Goal: Information Seeking & Learning: Find specific page/section

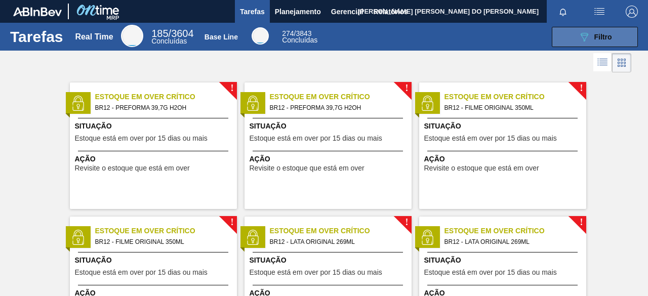
click at [609, 35] on span "Filtro" at bounding box center [603, 37] width 18 height 8
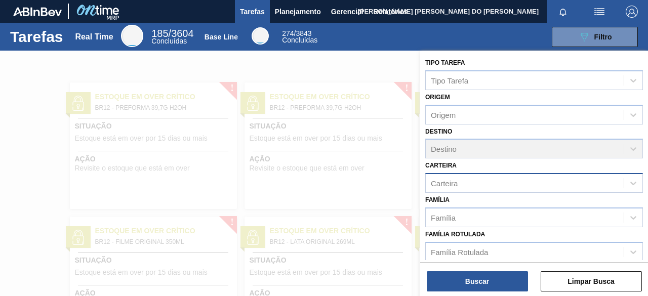
click at [463, 180] on div "Carteira" at bounding box center [525, 183] width 198 height 15
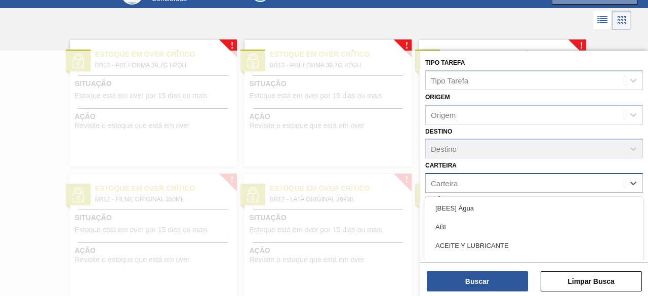
scroll to position [56, 0]
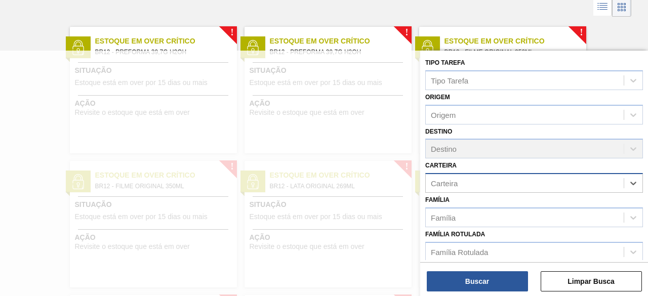
click at [494, 177] on div "Carteira" at bounding box center [525, 183] width 198 height 15
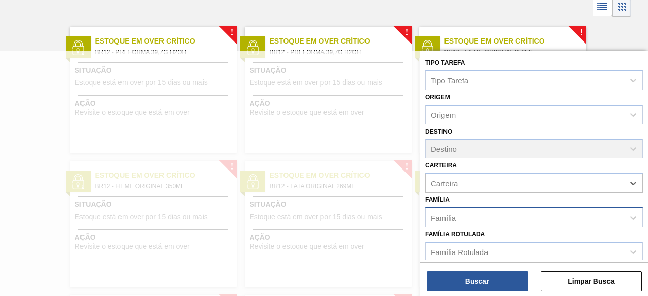
click at [463, 216] on div "Família" at bounding box center [525, 217] width 198 height 15
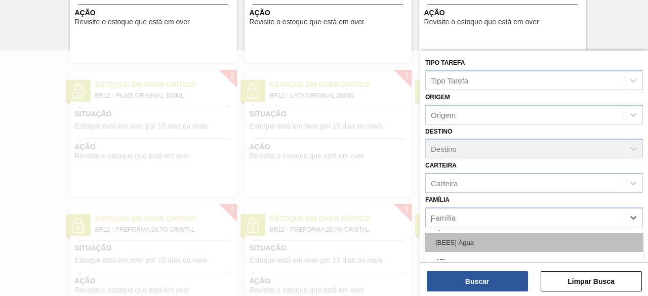
type input "pre"
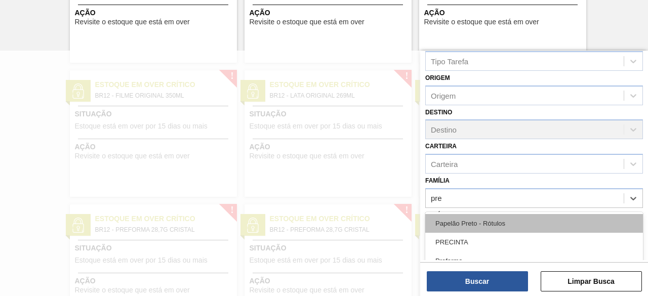
scroll to position [30, 0]
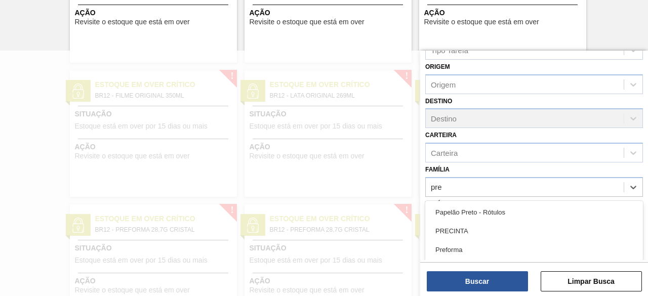
click at [455, 242] on div "Preforma" at bounding box center [534, 249] width 218 height 19
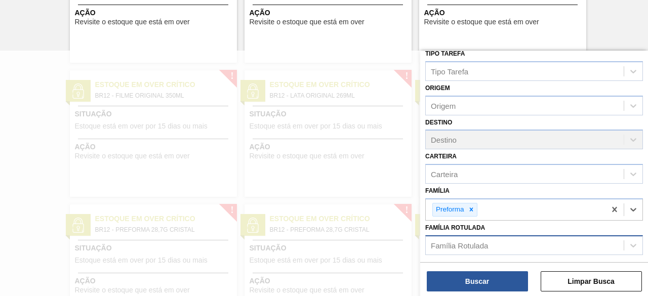
scroll to position [7, 0]
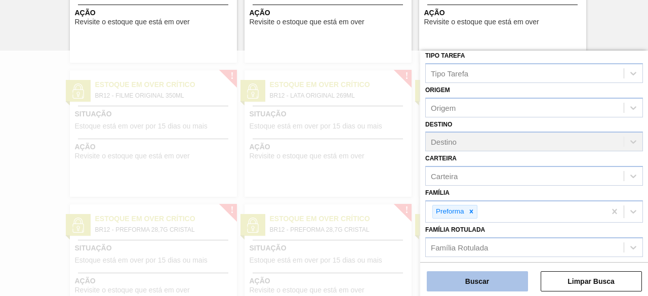
click at [477, 282] on button "Buscar" at bounding box center [477, 281] width 101 height 20
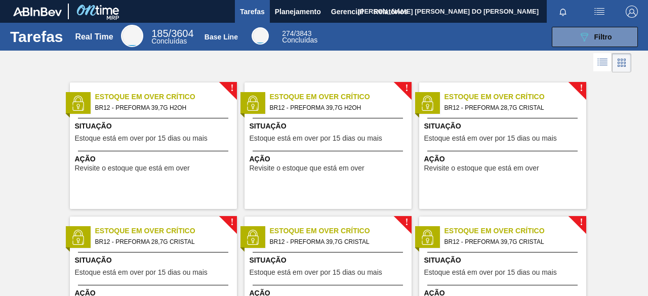
click at [527, 106] on span "BR12 - PREFORMA 28,7G CRISTAL" at bounding box center [511, 107] width 134 height 11
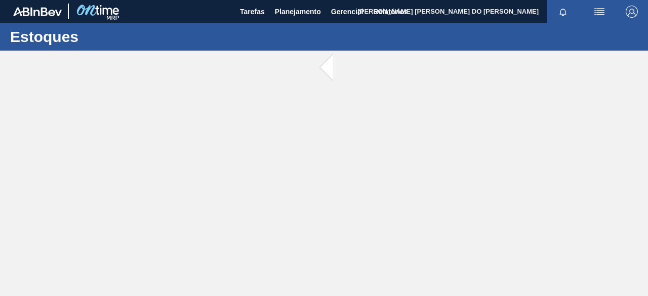
click at [527, 106] on main "Tarefas Planejamento Gerencial Relatórios WEBER OLIVEIRA DO PRADO Marcar todas …" at bounding box center [324, 148] width 648 height 296
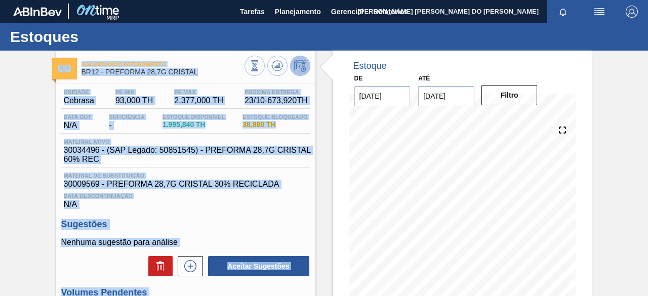
click at [240, 166] on div "Material ativo 30034496 - (SAP Legado: 50851545) - PREFORMA 28,7G CRISTAL 60% R…" at bounding box center [185, 153] width 249 height 29
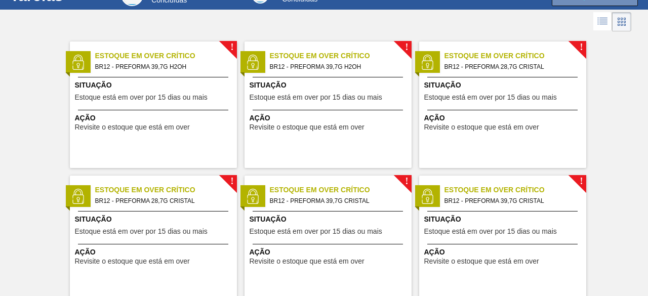
scroll to position [51, 0]
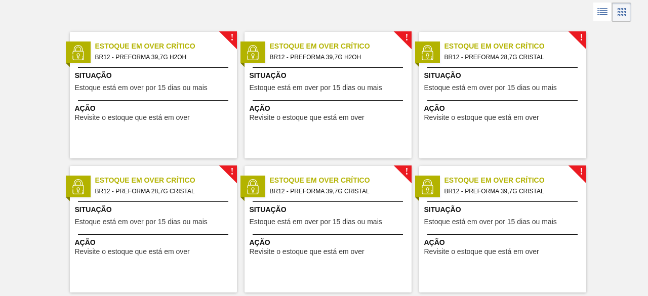
click at [517, 193] on span "BR12 - PREFORMA 39,7G CRISTAL" at bounding box center [511, 191] width 134 height 11
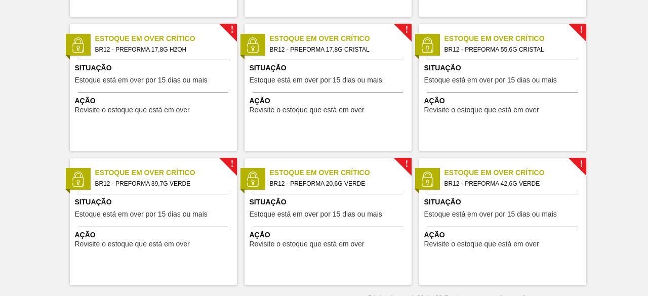
scroll to position [1279, 0]
